Goal: Information Seeking & Learning: Learn about a topic

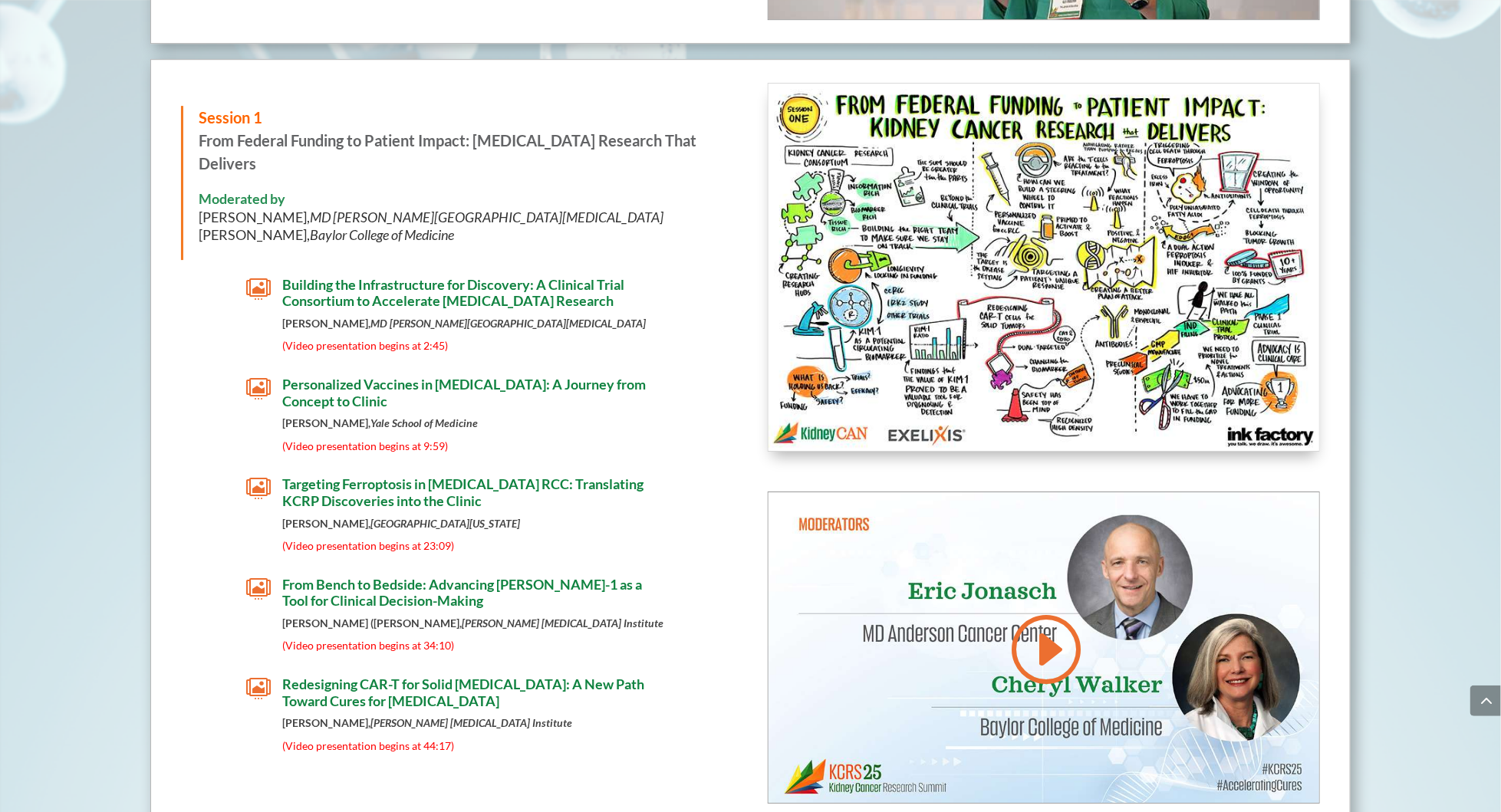
scroll to position [2508, 0]
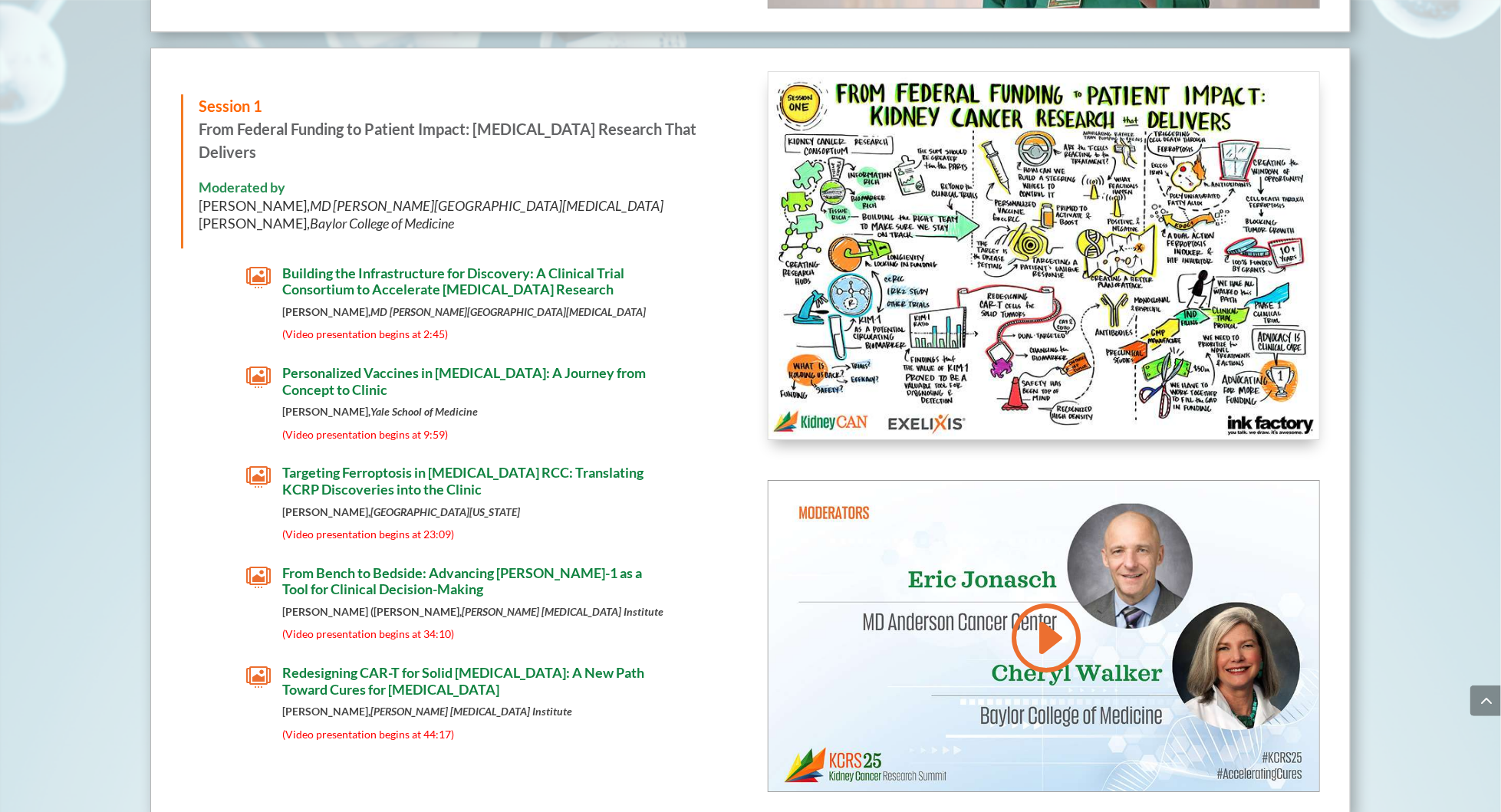
click at [478, 368] on span "Personalized Vaccines in [MEDICAL_DATA]: A Journey from Concept to Clinic" at bounding box center [464, 381] width 363 height 34
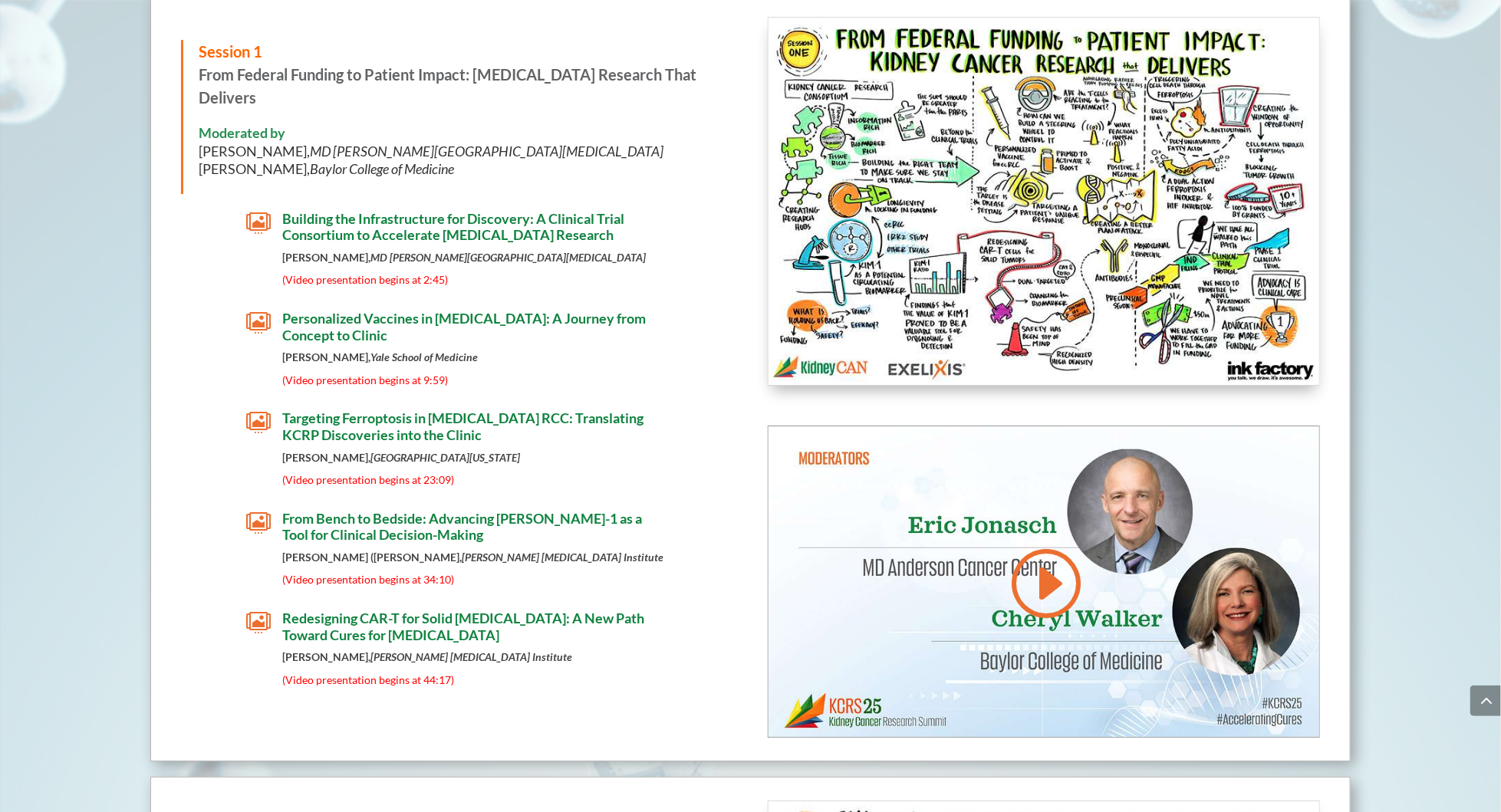
scroll to position [2562, 0]
click at [430, 420] on span "Targeting Ferroptosis in [MEDICAL_DATA] RCC: Translating KCRP Discoveries into …" at bounding box center [463, 426] width 362 height 34
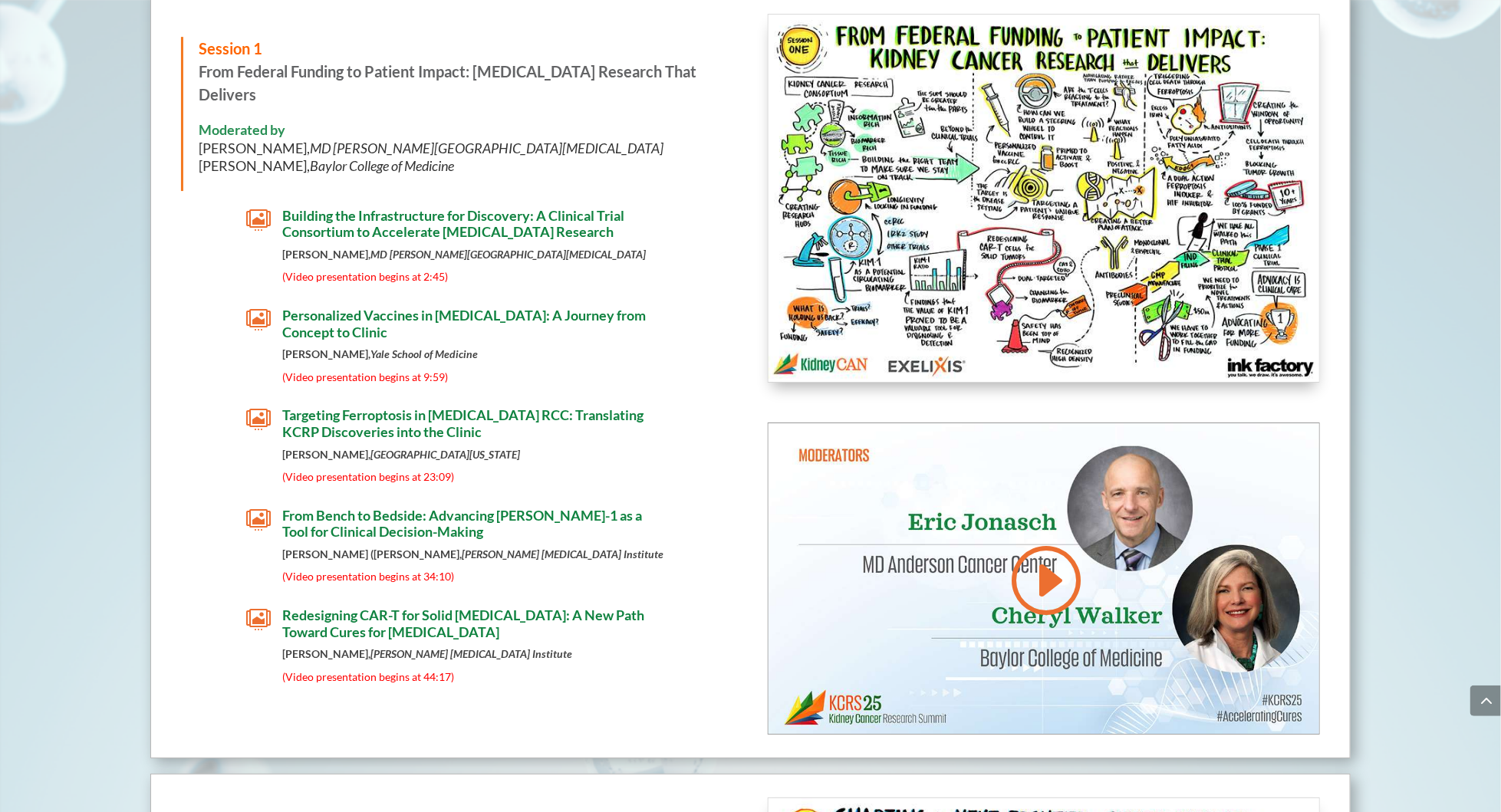
scroll to position [2565, 0]
click at [429, 606] on span "Redesigning CAR-T for Solid [MEDICAL_DATA]: A New Path Toward Cures for [MEDICA…" at bounding box center [463, 623] width 362 height 34
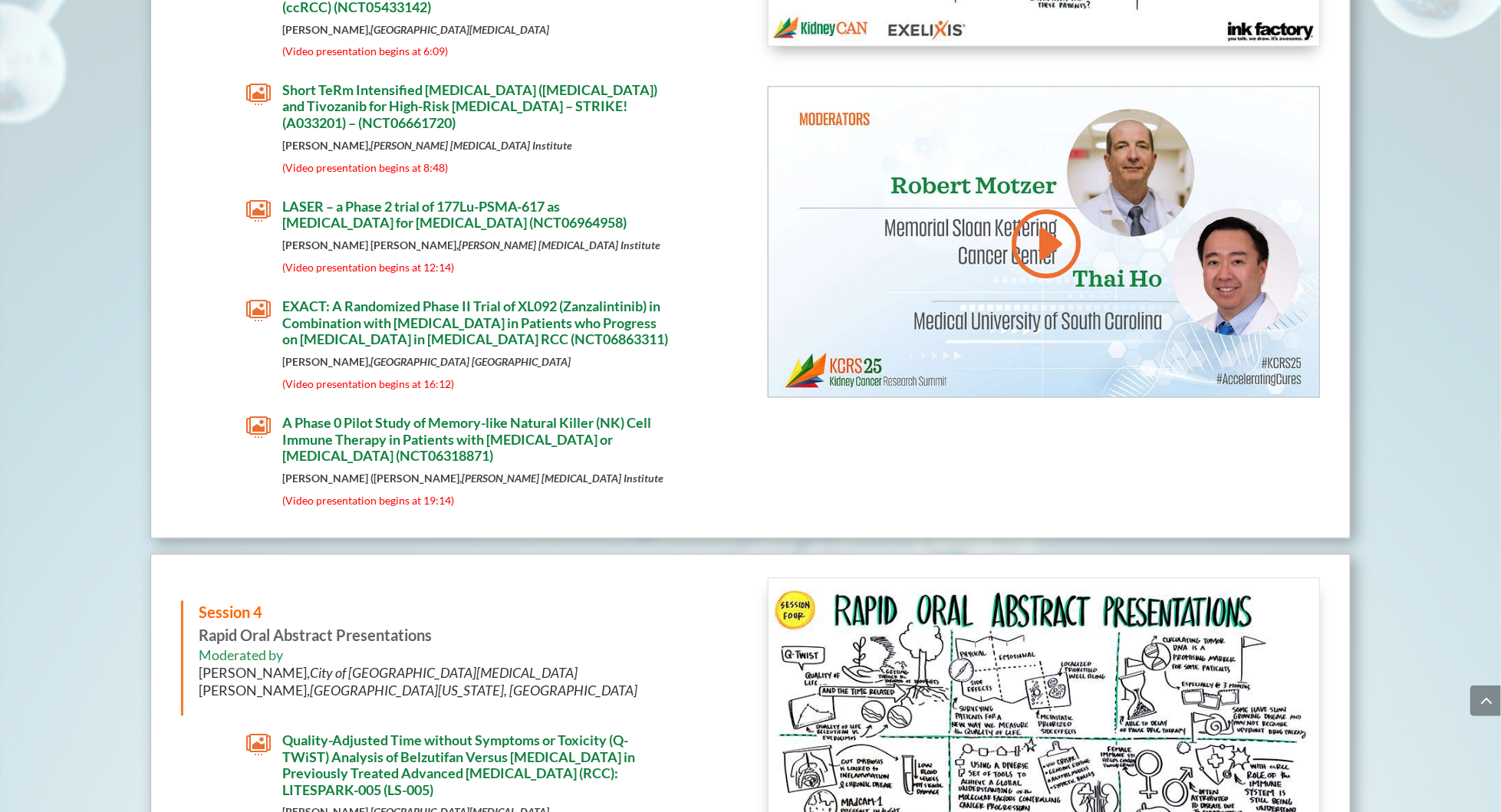
scroll to position [4471, 0]
